Goal: Check status: Check status

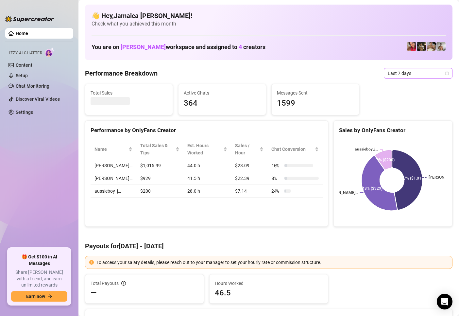
click at [396, 75] on span "Last 7 days" at bounding box center [418, 73] width 61 height 10
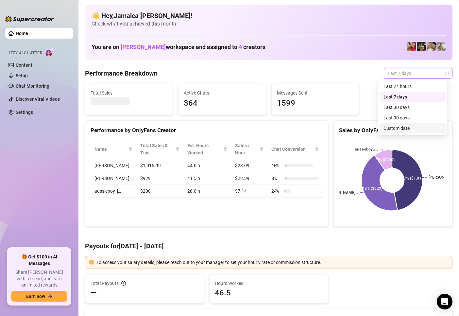
click at [406, 128] on div "Custom date" at bounding box center [413, 128] width 58 height 7
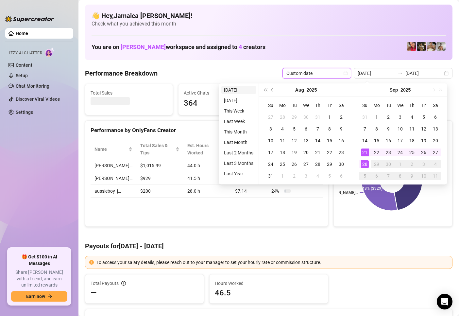
type input "[DATE]"
click at [230, 92] on li "[DATE]" at bounding box center [238, 90] width 35 height 8
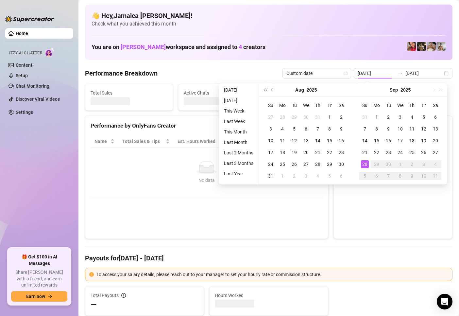
type input "[DATE]"
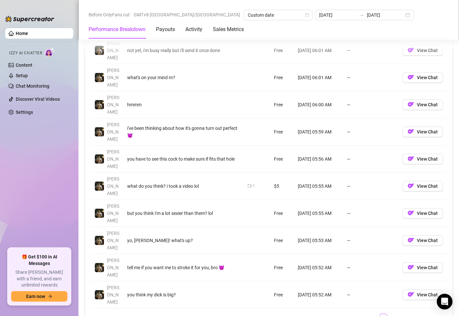
scroll to position [785, 0]
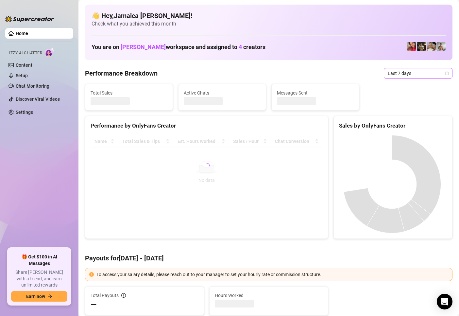
click at [416, 77] on span "Last 7 days" at bounding box center [418, 73] width 61 height 10
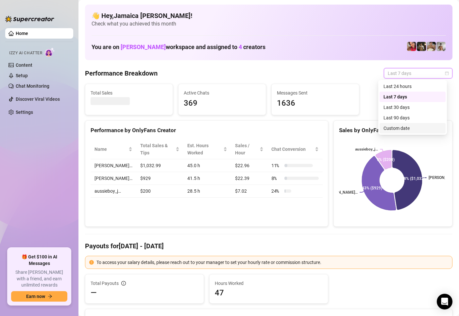
click at [401, 125] on div "Custom date" at bounding box center [413, 128] width 58 height 7
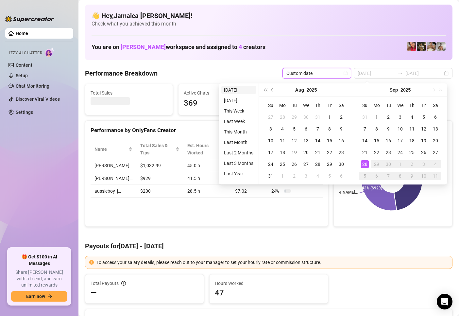
type input "[DATE]"
click at [236, 90] on li "[DATE]" at bounding box center [238, 90] width 35 height 8
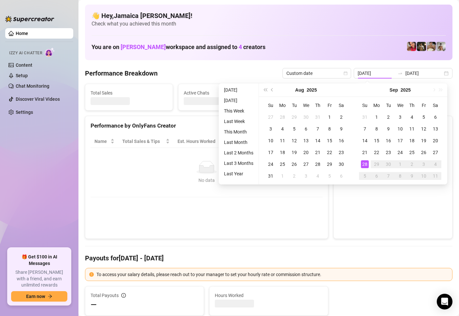
type input "[DATE]"
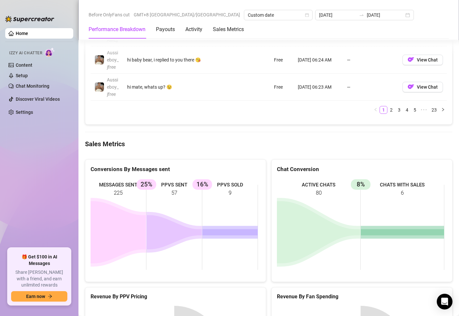
scroll to position [883, 0]
